Goal: Task Accomplishment & Management: Manage account settings

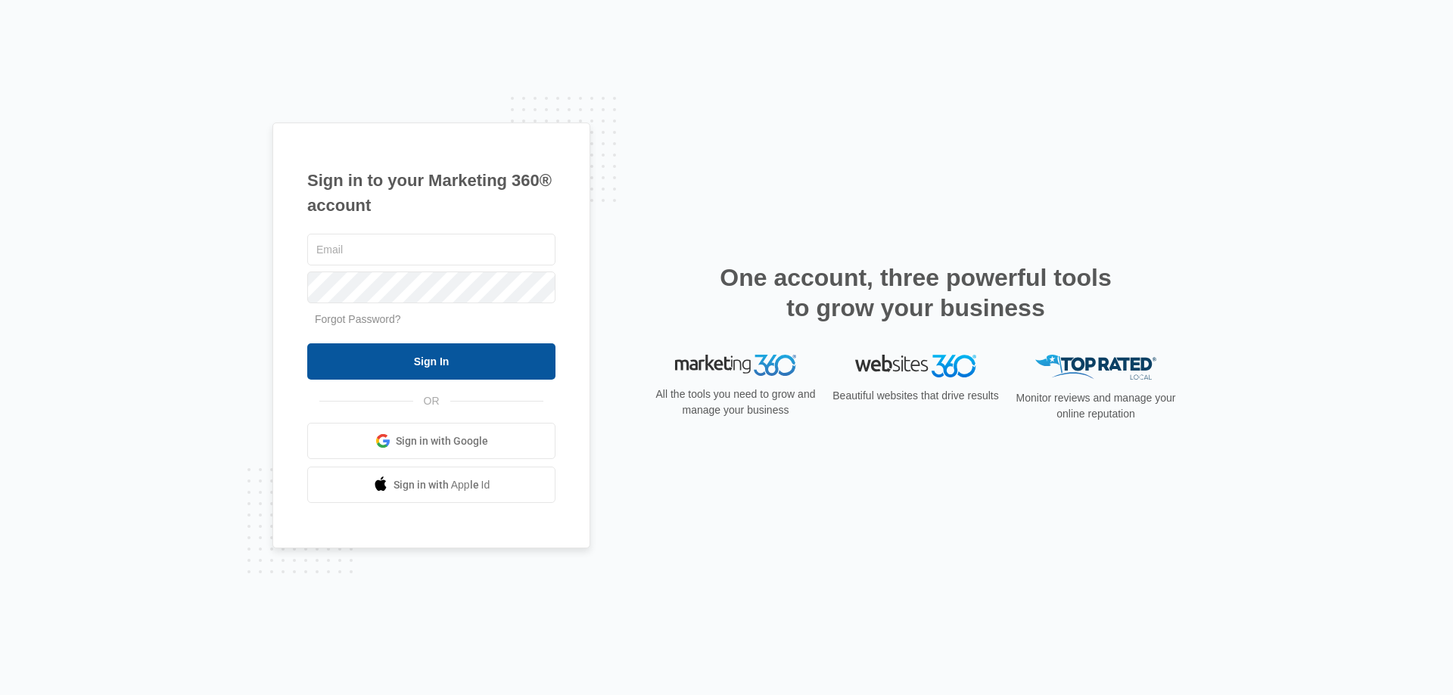
type input "jonhood@insurancelynnwood.com"
click at [425, 359] on input "Sign In" at bounding box center [431, 362] width 248 height 36
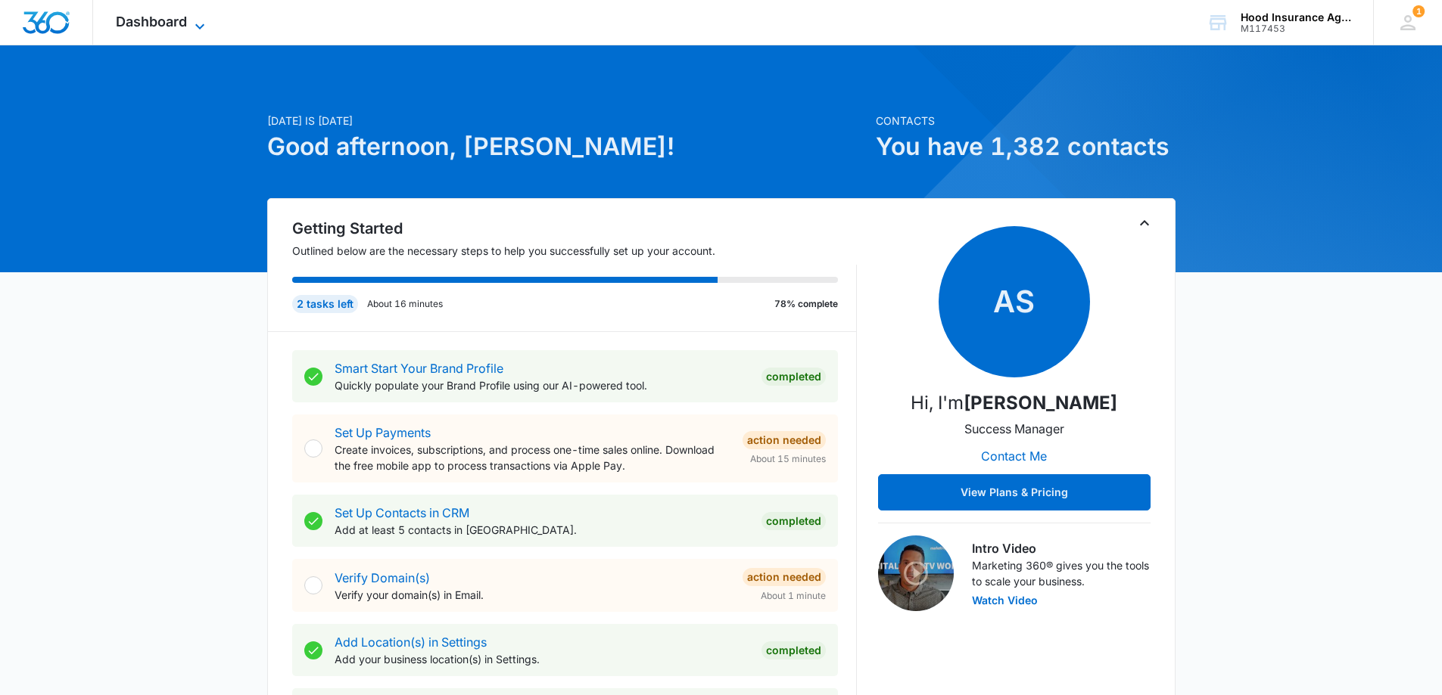
click at [201, 17] on icon at bounding box center [200, 26] width 18 height 18
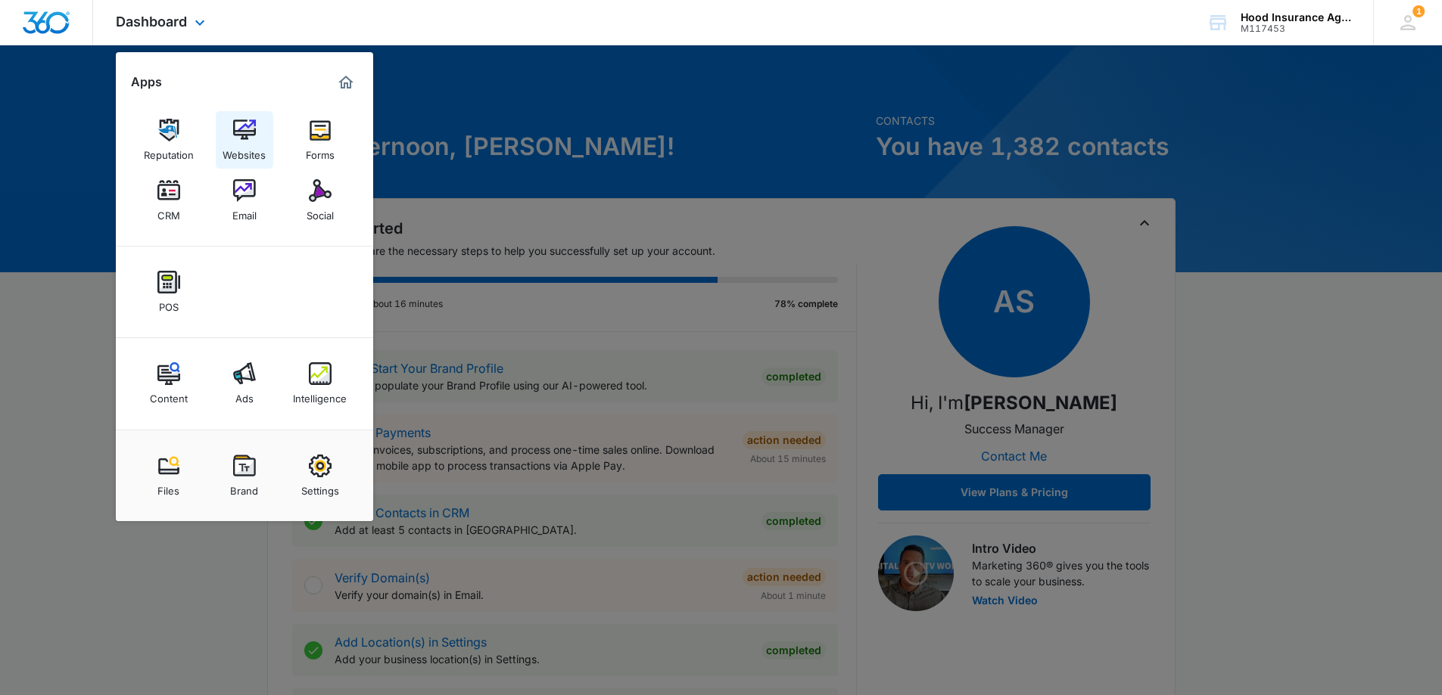
click at [238, 129] on img at bounding box center [244, 130] width 23 height 23
